Goal: Transaction & Acquisition: Purchase product/service

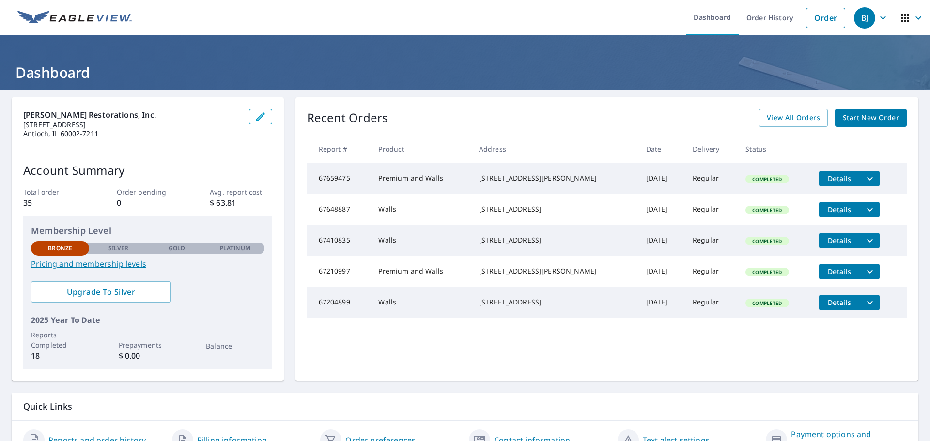
click at [556, 8] on ul "Dashboard Order History Order" at bounding box center [494, 17] width 713 height 35
click at [846, 118] on span "Start New Order" at bounding box center [871, 118] width 56 height 12
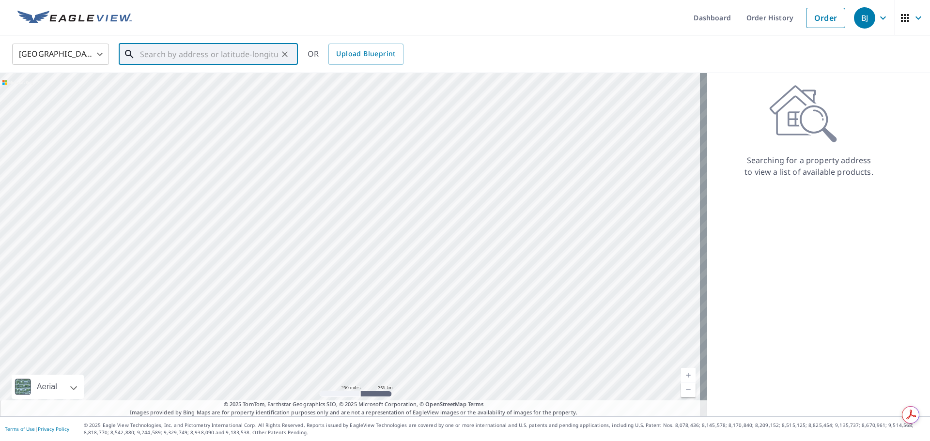
click at [187, 60] on input "text" at bounding box center [209, 54] width 138 height 27
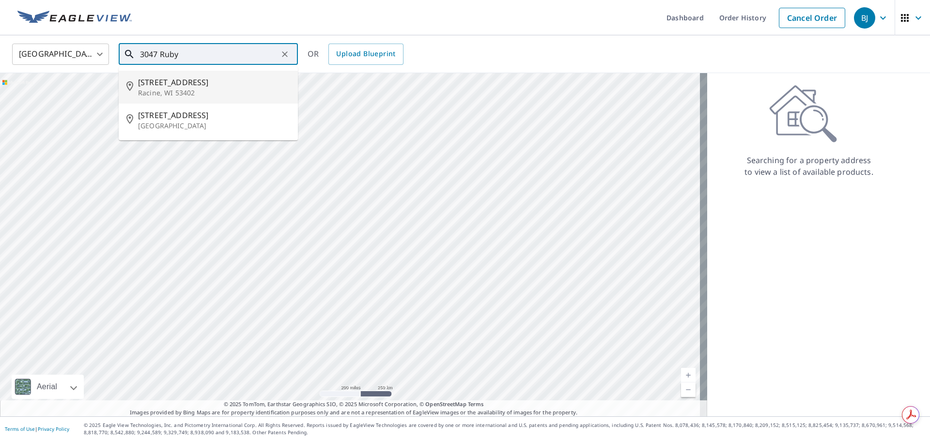
click at [175, 88] on span "[STREET_ADDRESS]" at bounding box center [214, 83] width 152 height 12
type input "[STREET_ADDRESS]"
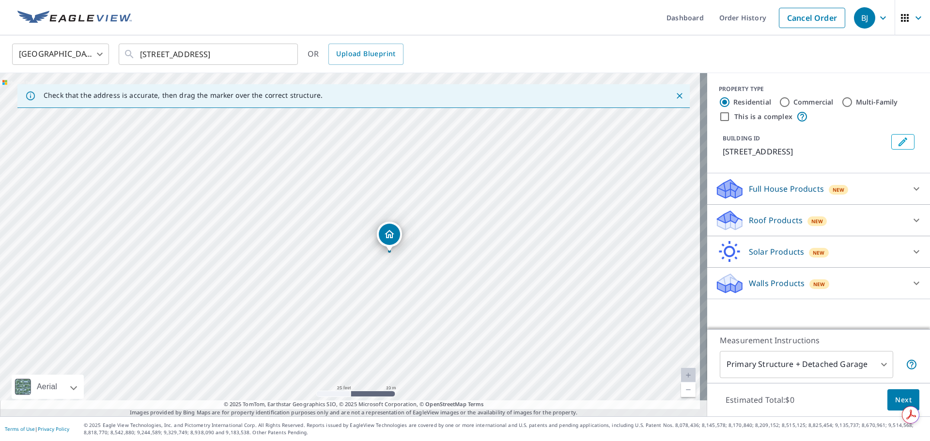
drag, startPoint x: 386, startPoint y: 298, endPoint x: 404, endPoint y: 208, distance: 91.3
click at [404, 208] on div "[STREET_ADDRESS]" at bounding box center [354, 245] width 708 height 344
click at [878, 201] on div "Full House Products New" at bounding box center [810, 189] width 190 height 23
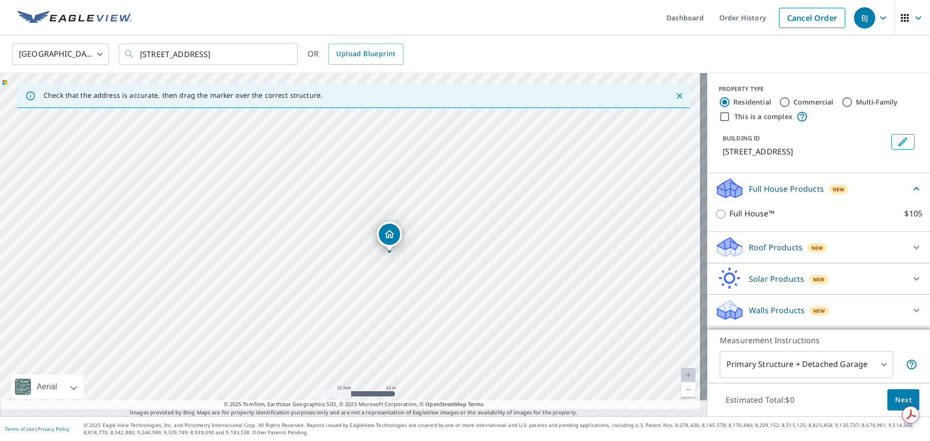
click at [876, 200] on div "Full House Products New" at bounding box center [813, 188] width 196 height 23
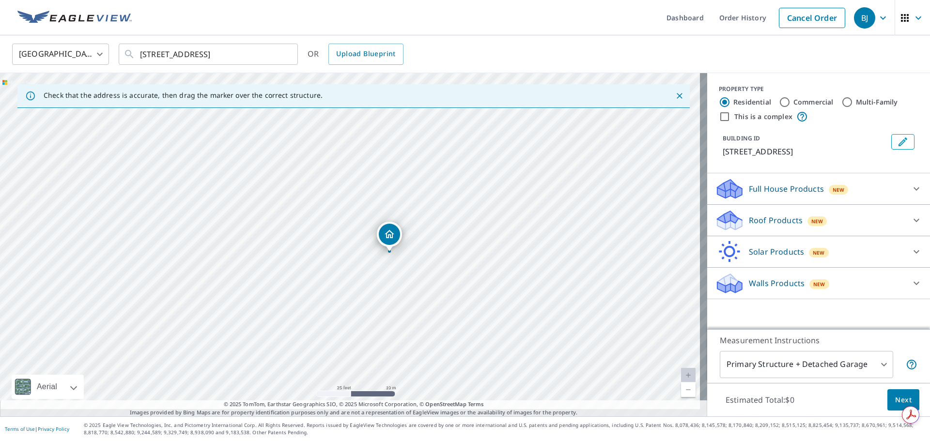
scroll to position [3, 0]
click at [858, 295] on div "Walls Products New" at bounding box center [810, 283] width 190 height 23
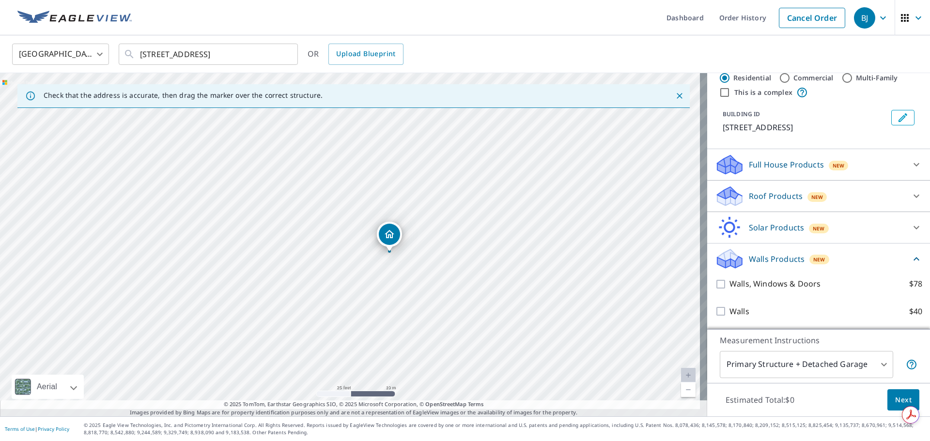
scroll to position [60, 0]
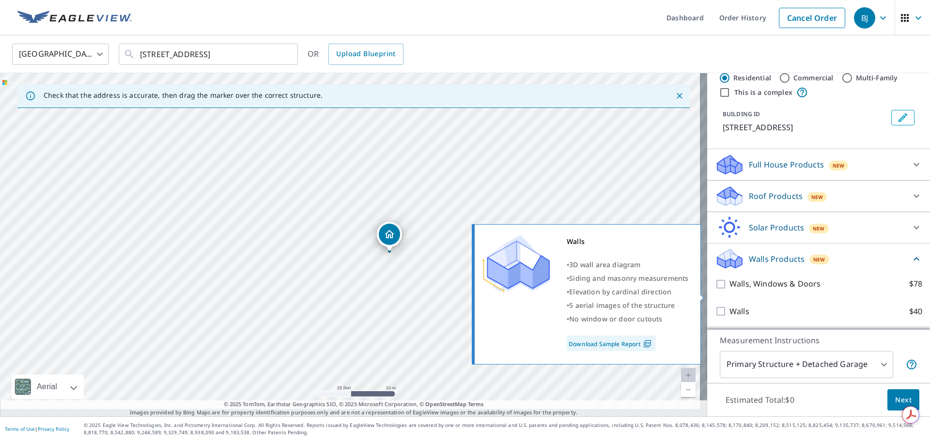
click at [716, 306] on input "Walls $40" at bounding box center [722, 312] width 15 height 12
checkbox input "true"
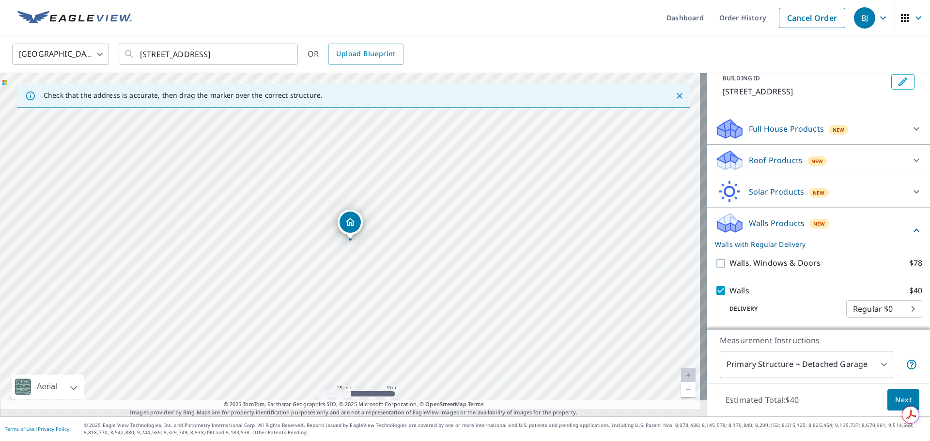
scroll to position [96, 0]
click at [896, 394] on span "Next" at bounding box center [904, 400] width 16 height 12
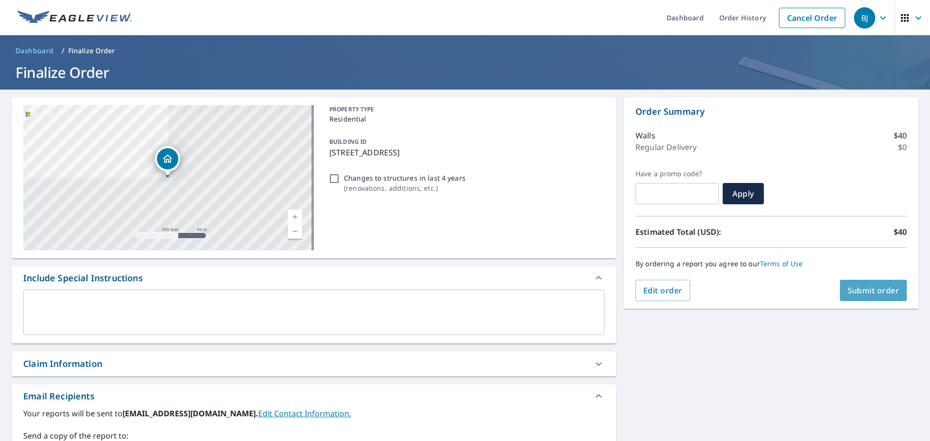
click at [854, 289] on span "Submit order" at bounding box center [874, 290] width 52 height 11
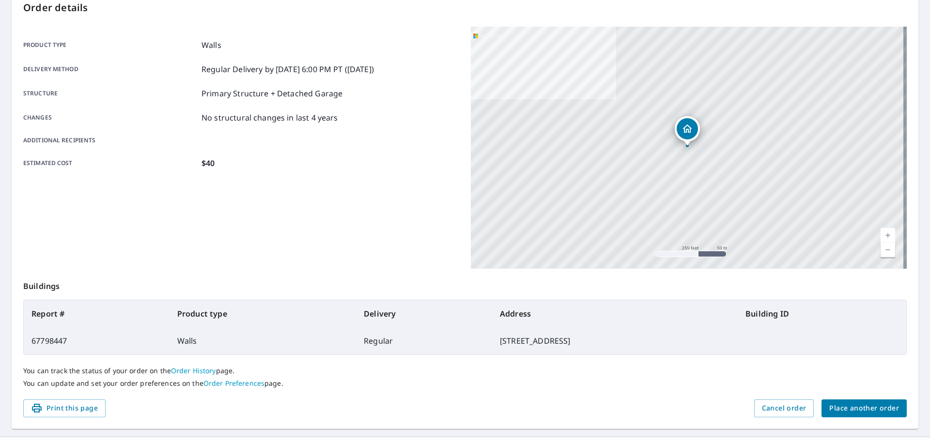
scroll to position [132, 0]
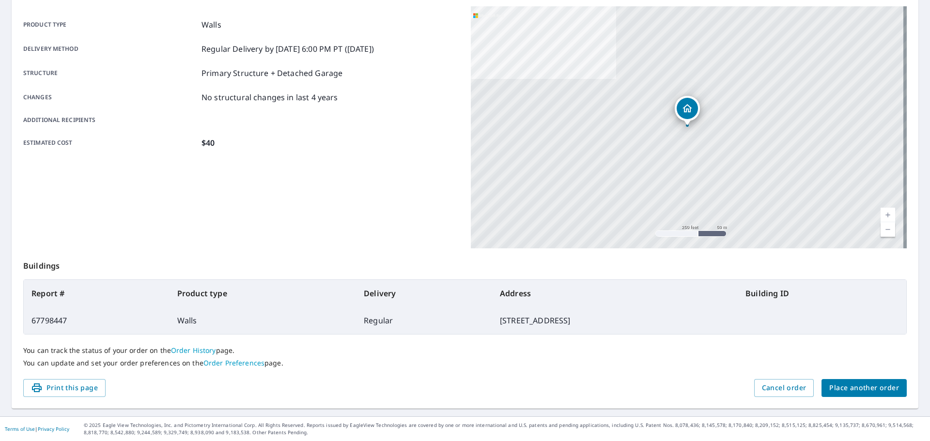
click at [839, 384] on span "Place another order" at bounding box center [865, 388] width 70 height 12
